Goal: Navigation & Orientation: Find specific page/section

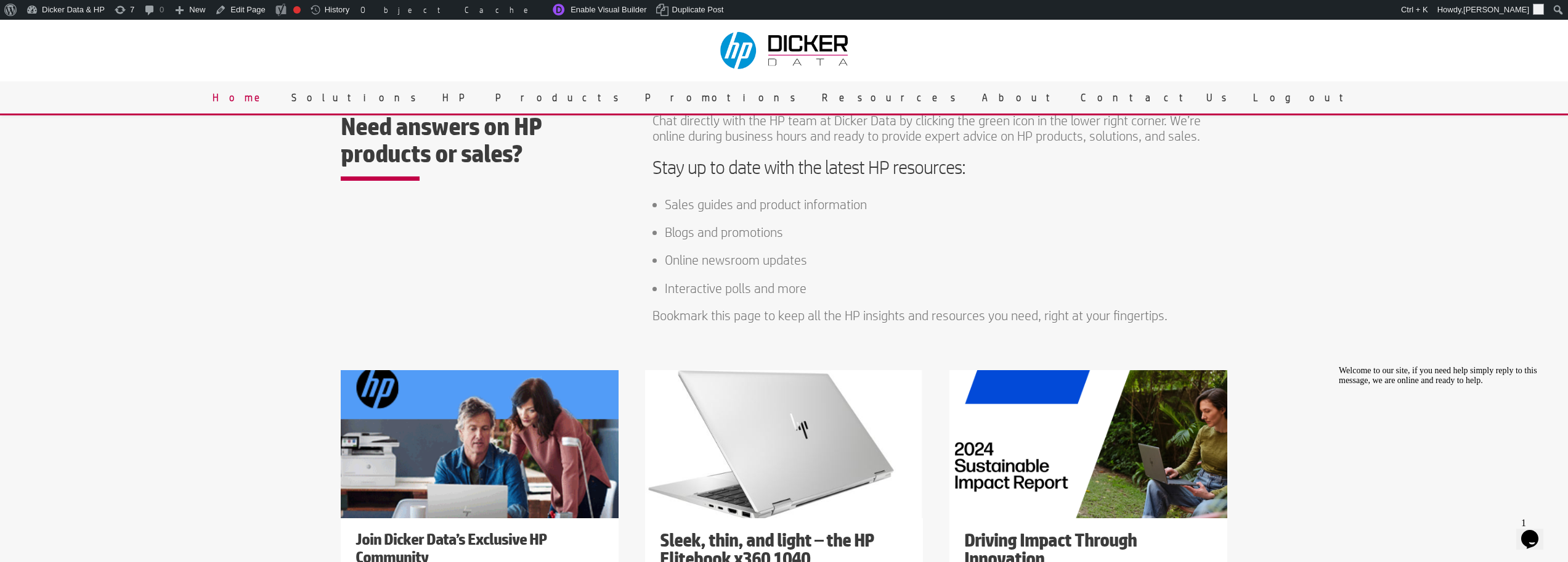
scroll to position [308, 0]
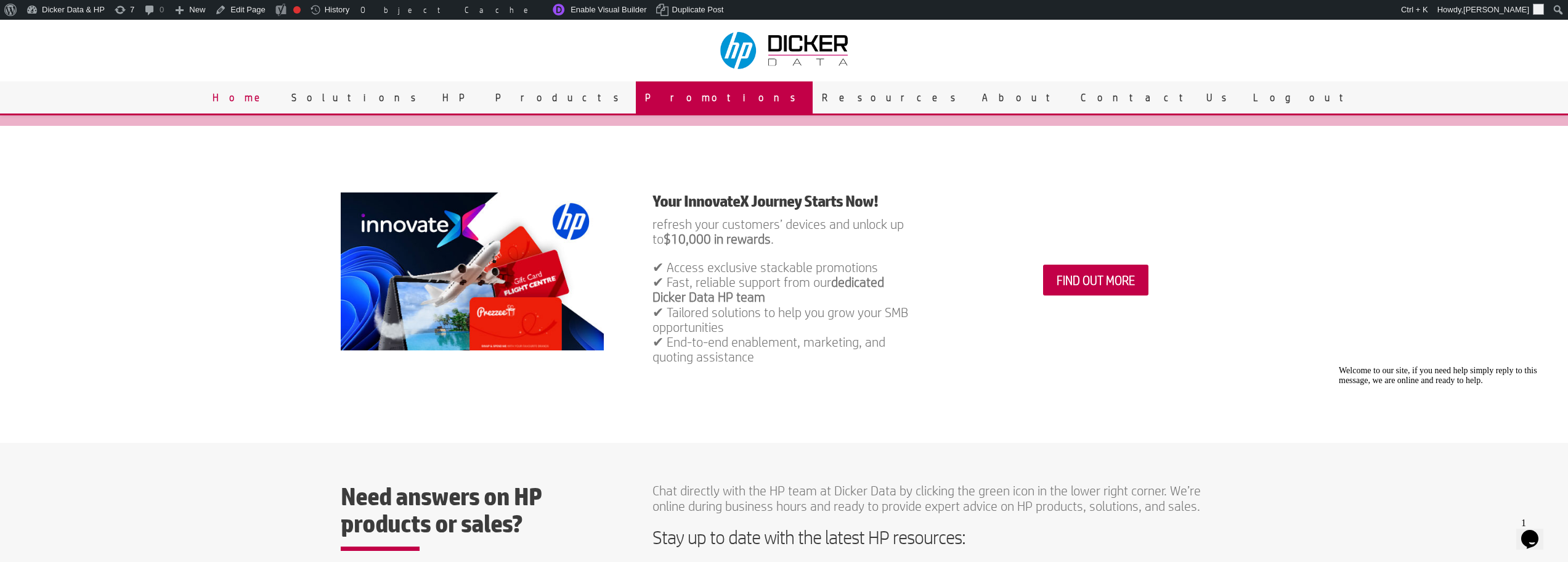
click at [765, 96] on link "Promotions" at bounding box center [723, 97] width 177 height 32
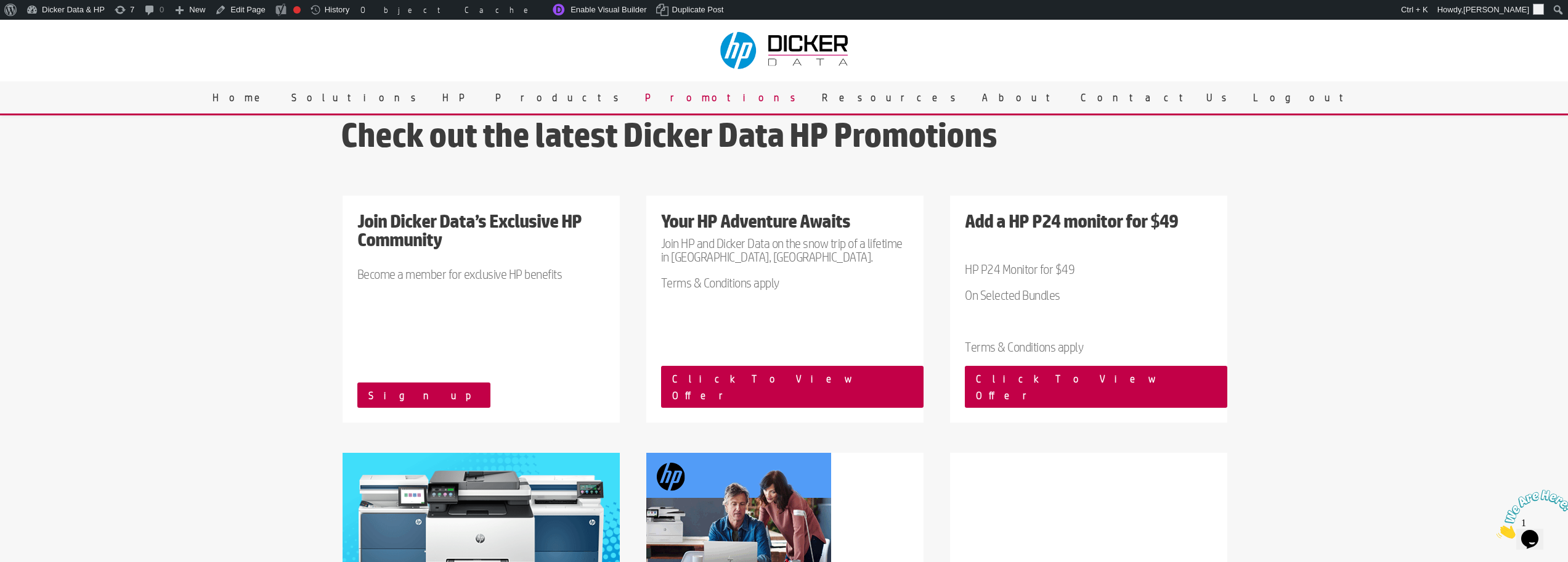
scroll to position [62, 0]
